Goal: Find specific fact: Find specific page/section

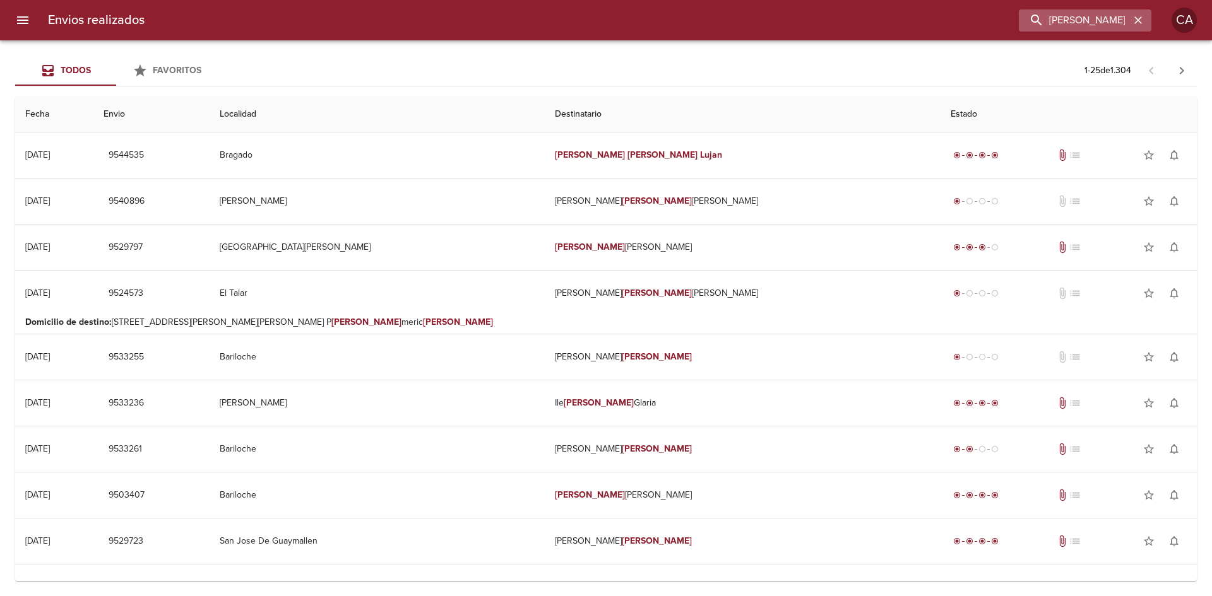
click at [1140, 19] on icon "button" at bounding box center [1138, 20] width 13 height 13
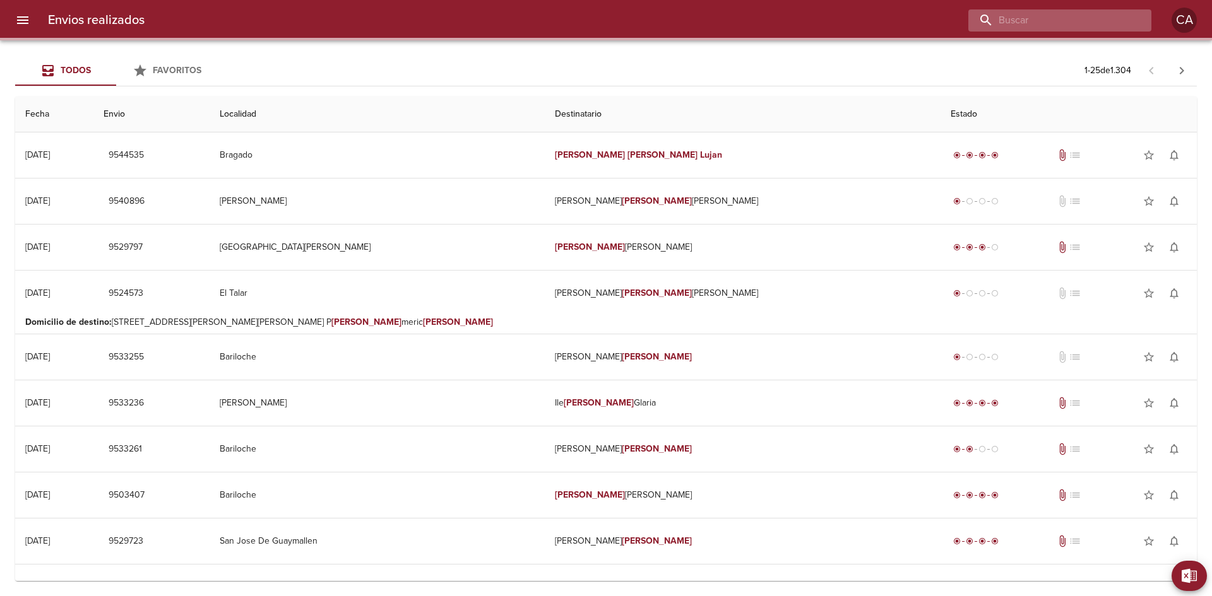
click at [1082, 19] on input "buscar" at bounding box center [1049, 20] width 162 height 22
paste input "[PERSON_NAME] [PERSON_NAME]"
type input "[PERSON_NAME] [PERSON_NAME]"
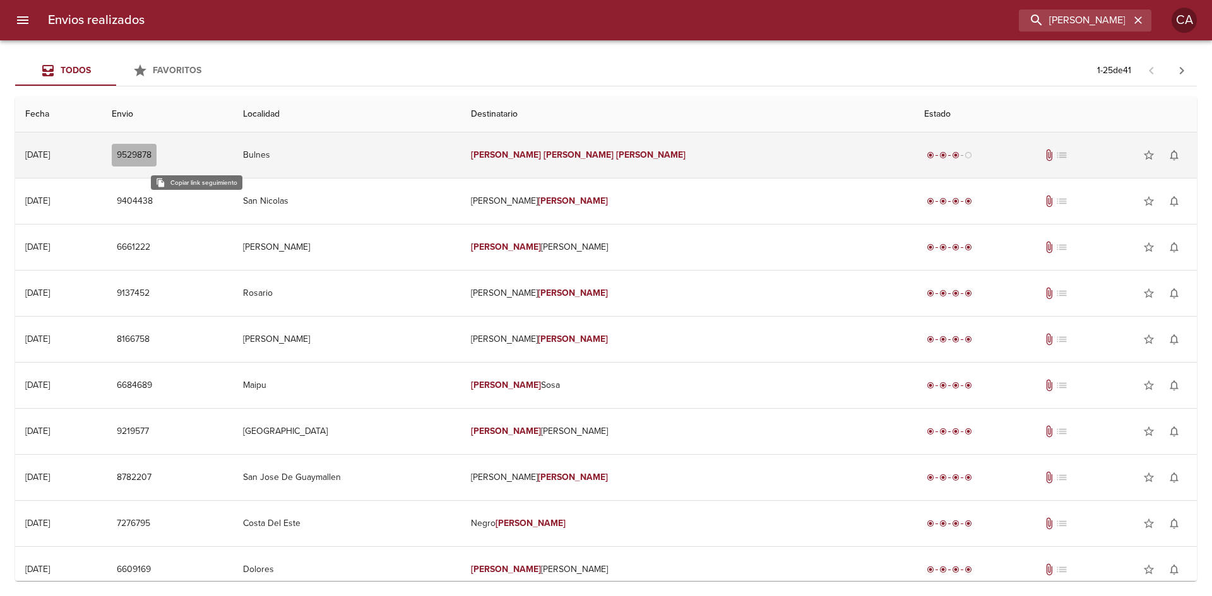
click at [151, 150] on span "9529878" at bounding box center [134, 156] width 35 height 16
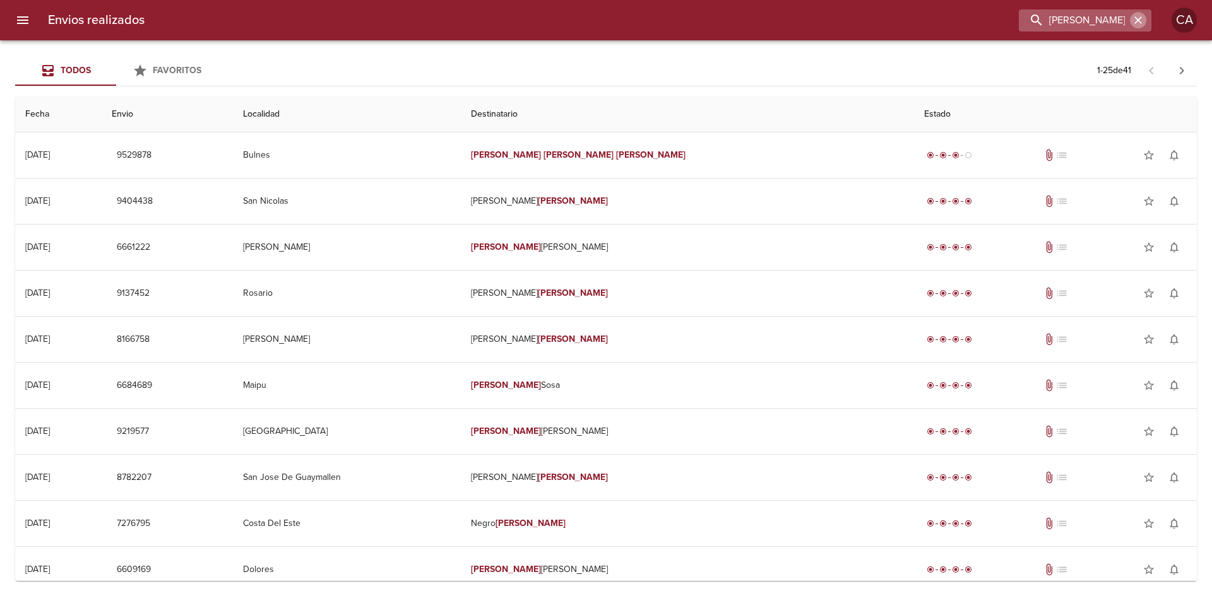
click at [1135, 23] on icon "button" at bounding box center [1138, 20] width 8 height 8
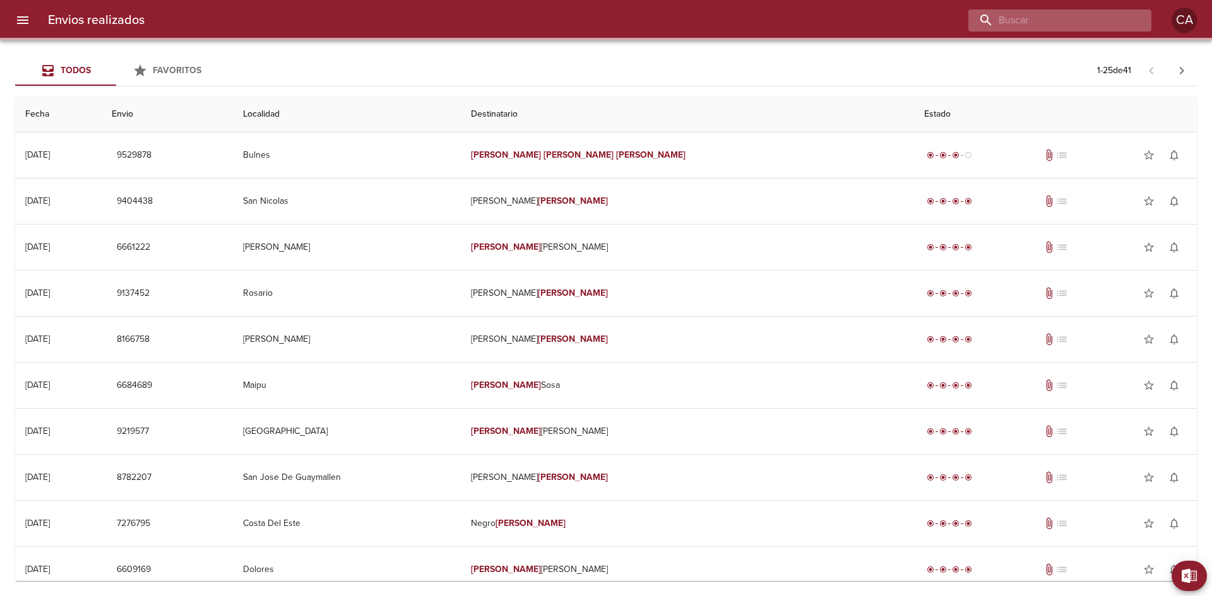
click at [1084, 14] on input "buscar" at bounding box center [1049, 20] width 162 height 22
paste input "[PERSON_NAME] [PERSON_NAME]"
type input "[PERSON_NAME] [PERSON_NAME]"
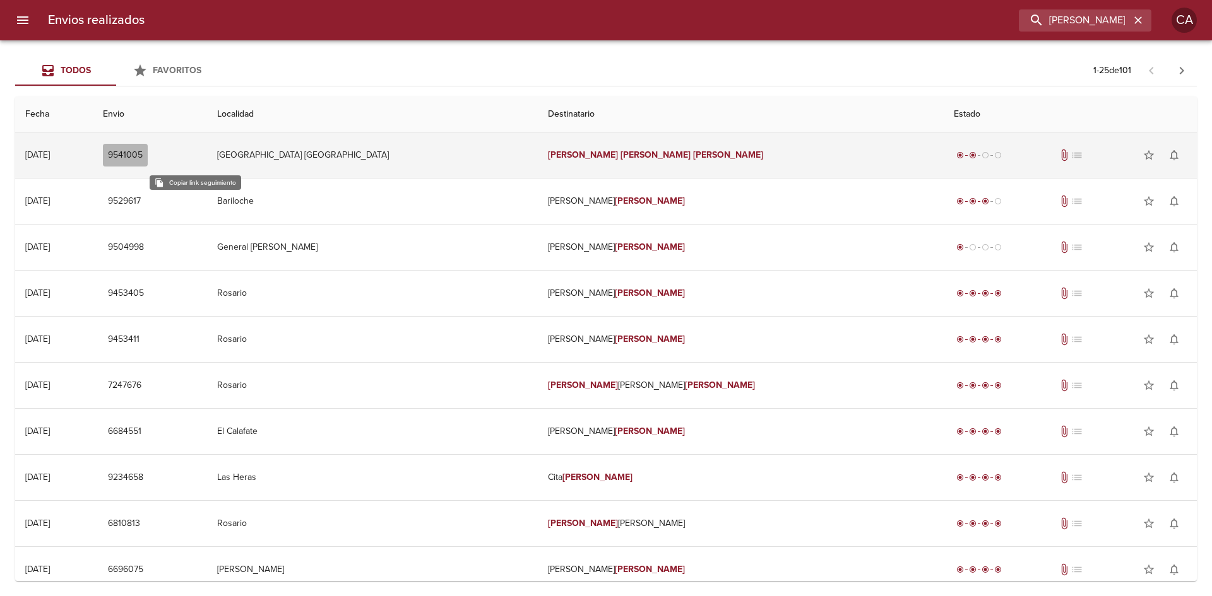
click at [143, 153] on span "9541005" at bounding box center [125, 156] width 35 height 16
